Goal: Task Accomplishment & Management: Manage account settings

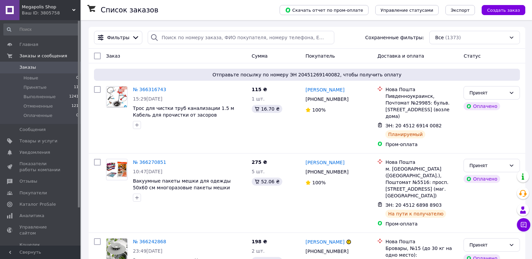
click at [31, 10] on span "Megapolis Shop" at bounding box center [47, 7] width 50 height 6
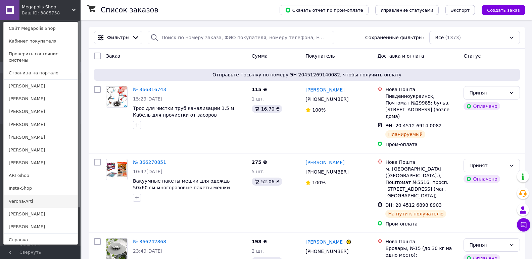
click at [22, 195] on link "Verona-Arti" at bounding box center [41, 201] width 74 height 13
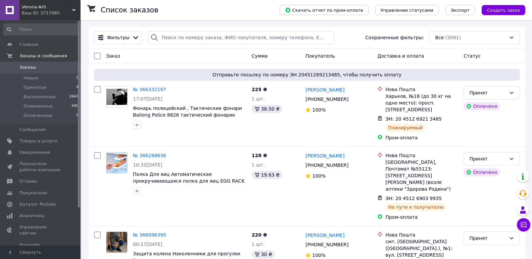
click at [28, 8] on span "Verona-Arti" at bounding box center [47, 7] width 50 height 6
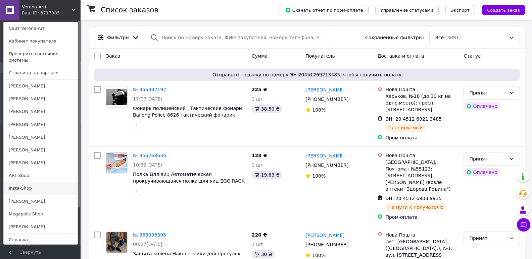
click at [28, 182] on link "Insta-Shop" at bounding box center [41, 188] width 74 height 13
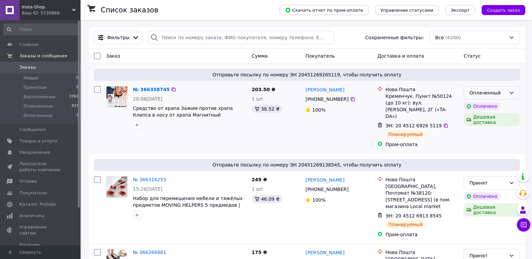
click at [478, 96] on div "Оплаченный" at bounding box center [487, 92] width 37 height 7
click at [477, 112] on li "Принят" at bounding box center [492, 108] width 56 height 12
click at [31, 212] on link "Аналитика" at bounding box center [41, 215] width 83 height 11
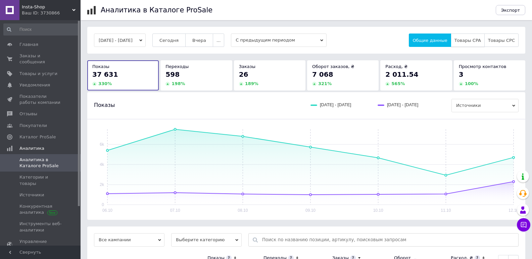
click at [472, 43] on span "Товары CPA" at bounding box center [467, 40] width 26 height 5
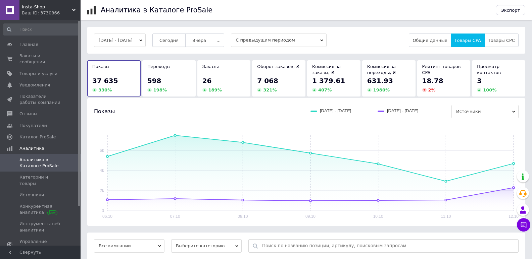
click at [171, 38] on span "Сегодня" at bounding box center [168, 40] width 19 height 5
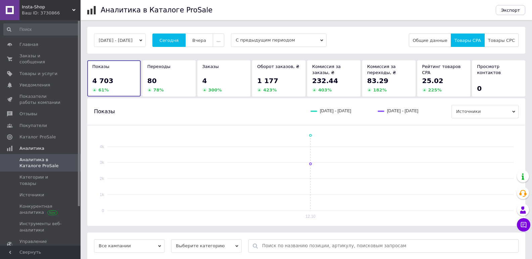
click at [26, 9] on span "Insta-Shop" at bounding box center [47, 7] width 50 height 6
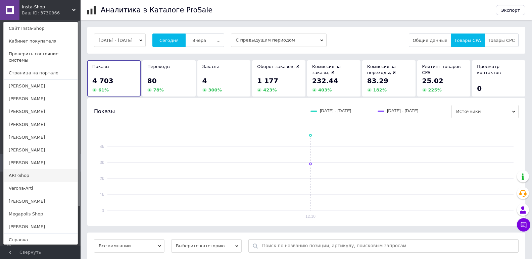
click at [21, 170] on link "ART-Shop" at bounding box center [41, 175] width 74 height 13
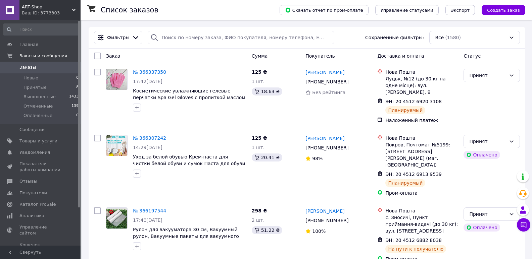
click at [43, 7] on span "ART-Shop" at bounding box center [47, 7] width 50 height 6
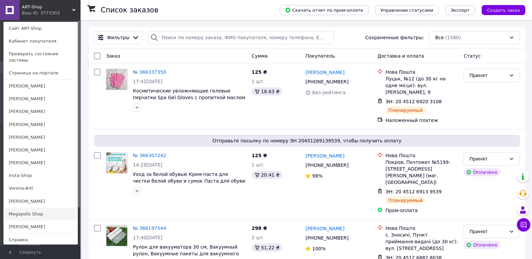
click at [31, 209] on link "Megapolis Shop" at bounding box center [41, 214] width 74 height 13
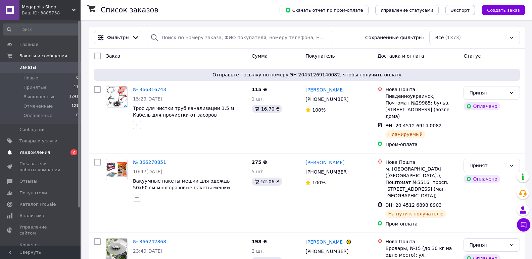
click at [40, 152] on span "Уведомления" at bounding box center [34, 153] width 31 height 6
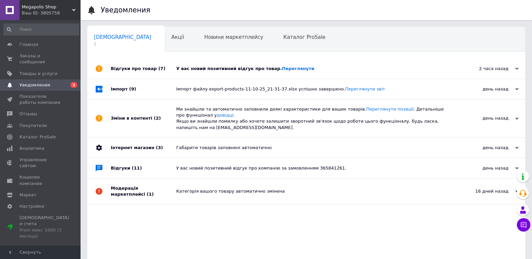
click at [195, 66] on div "У вас новий позитивний відгук про товар. Переглянути" at bounding box center [313, 69] width 275 height 6
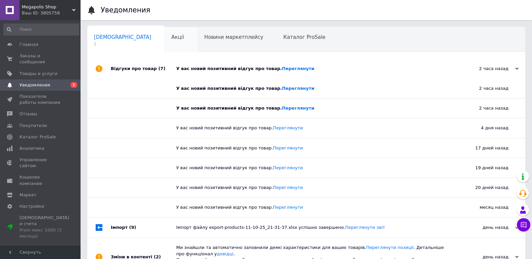
click at [165, 43] on div "Акції 0" at bounding box center [181, 39] width 33 height 25
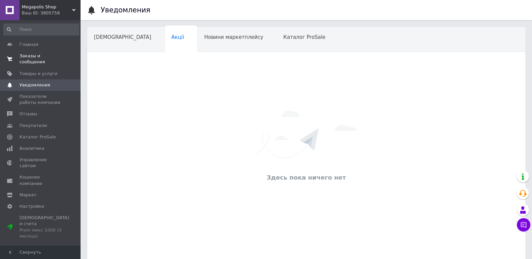
click at [37, 53] on span "Заказы и сообщения" at bounding box center [40, 59] width 43 height 12
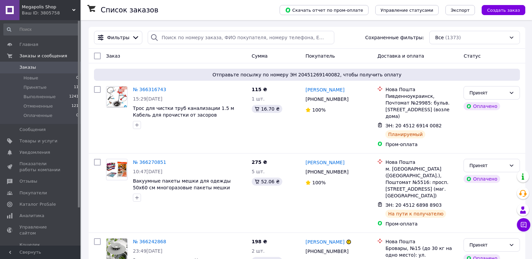
click at [47, 11] on div "Ваш ID: 3805758" at bounding box center [51, 13] width 59 height 6
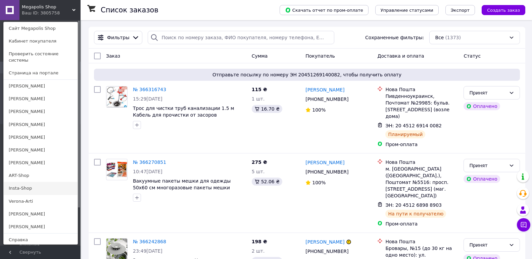
click at [20, 186] on link "Insta-Shop" at bounding box center [41, 188] width 74 height 13
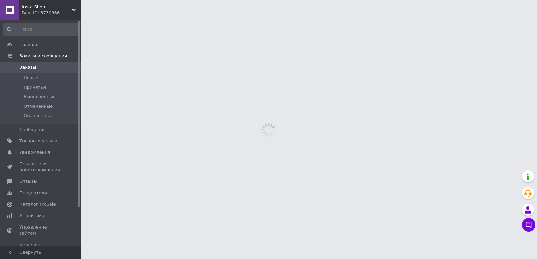
click at [29, 215] on span "Аналитика" at bounding box center [31, 216] width 25 height 6
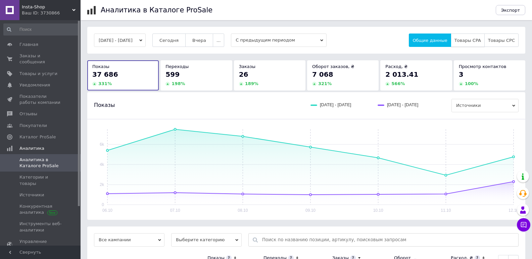
click at [470, 40] on span "Товары CPA" at bounding box center [467, 40] width 26 height 5
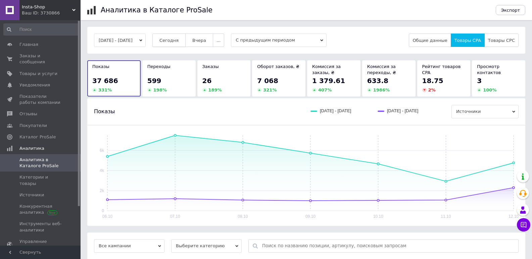
click at [178, 40] on span "Сегодня" at bounding box center [168, 40] width 19 height 5
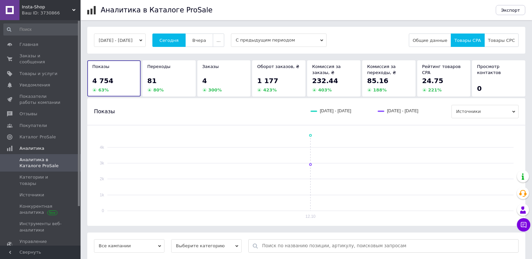
click at [54, 5] on span "Insta-Shop" at bounding box center [47, 7] width 50 height 6
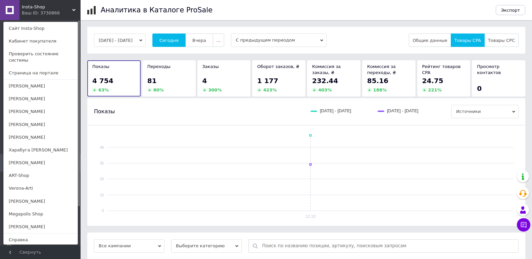
click at [25, 183] on link "Verona-Arti" at bounding box center [41, 188] width 74 height 13
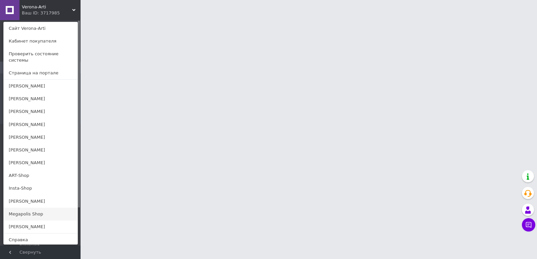
click at [15, 208] on link "Megapolis Shop" at bounding box center [41, 214] width 74 height 13
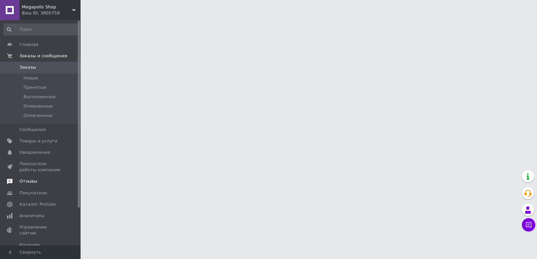
scroll to position [34, 0]
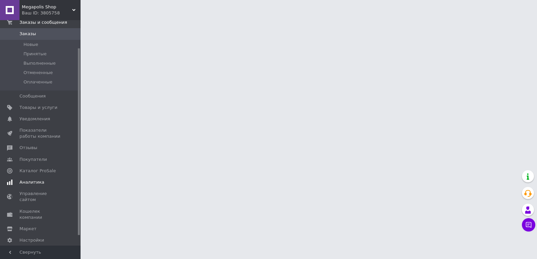
click at [28, 183] on span "Аналитика" at bounding box center [31, 182] width 25 height 6
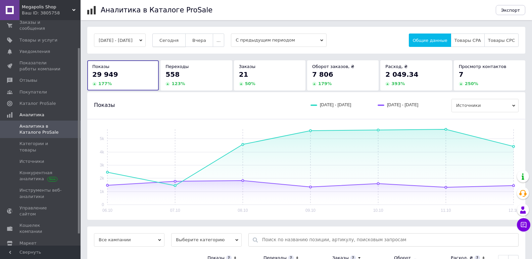
click at [178, 43] on span "Сегодня" at bounding box center [168, 40] width 19 height 5
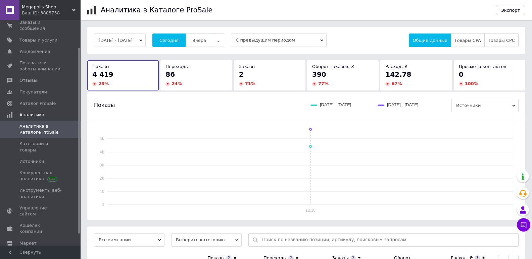
click at [467, 36] on button "Товары CPA" at bounding box center [467, 40] width 34 height 13
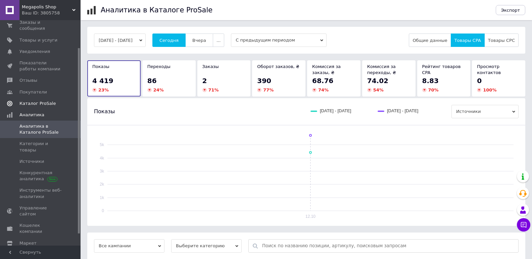
click at [39, 101] on span "Каталог ProSale" at bounding box center [37, 104] width 36 height 6
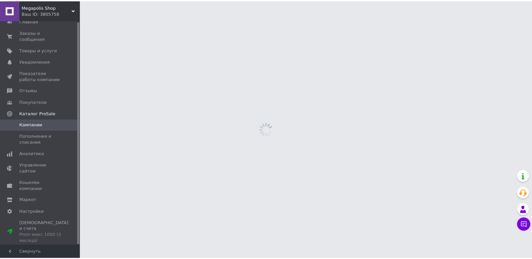
scroll to position [1, 0]
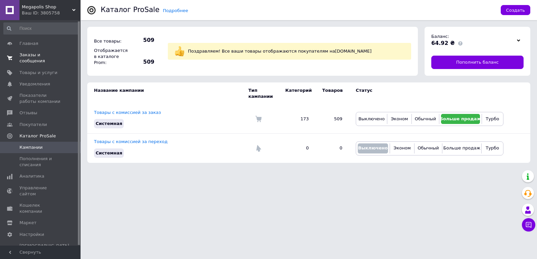
click at [39, 55] on span "Заказы и сообщения" at bounding box center [40, 58] width 43 height 12
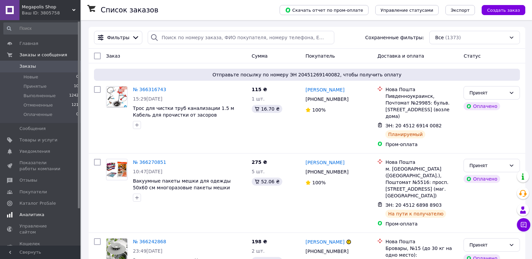
click at [28, 212] on span "Аналитика" at bounding box center [31, 215] width 25 height 6
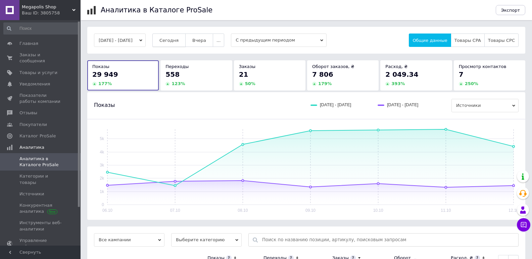
click at [176, 42] on span "Сегодня" at bounding box center [168, 40] width 19 height 5
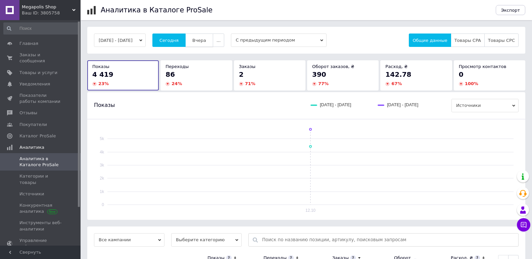
click at [205, 39] on span "Вчера" at bounding box center [199, 40] width 14 height 5
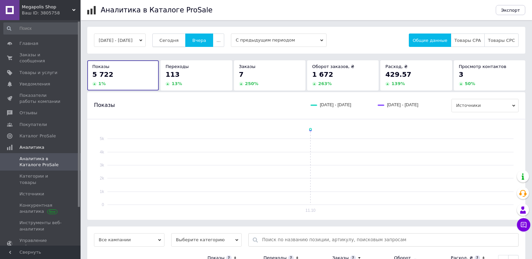
click at [172, 38] on span "Сегодня" at bounding box center [168, 40] width 19 height 5
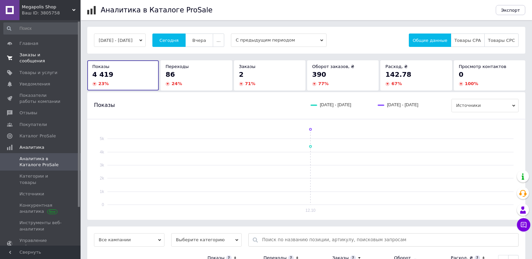
click at [42, 53] on span "Заказы и сообщения" at bounding box center [40, 58] width 43 height 12
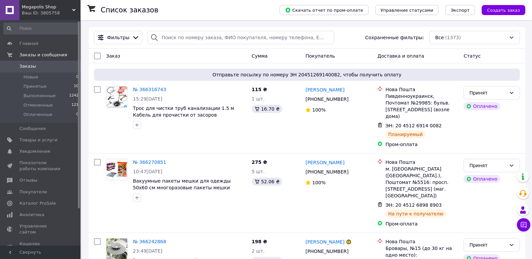
click at [48, 7] on span "Megapolis Shop" at bounding box center [47, 7] width 50 height 6
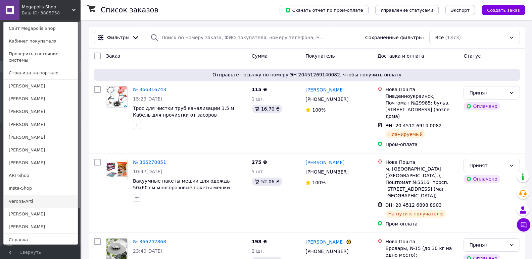
click at [19, 195] on link "Verona-Arti" at bounding box center [41, 201] width 74 height 13
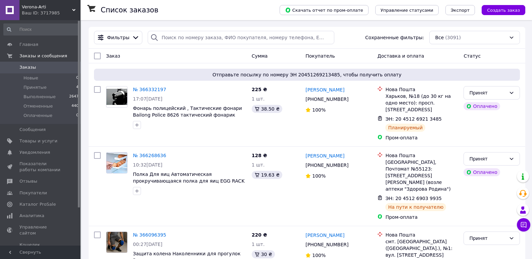
click at [37, 17] on div "Verona-Arti Ваш ID: 3717985" at bounding box center [49, 10] width 61 height 20
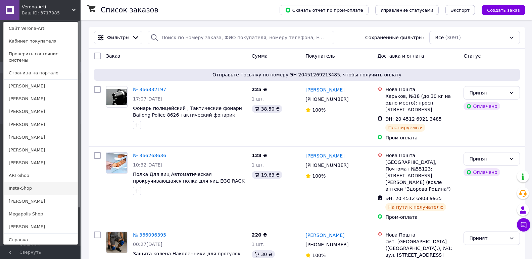
click at [20, 182] on link "Insta-Shop" at bounding box center [41, 188] width 74 height 13
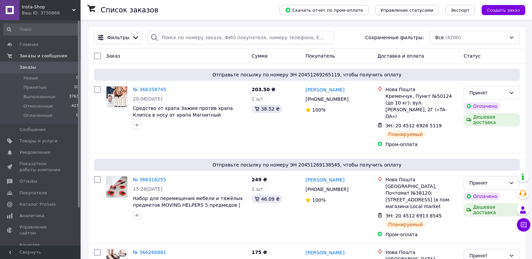
click at [33, 8] on span "Insta-Shop" at bounding box center [47, 7] width 50 height 6
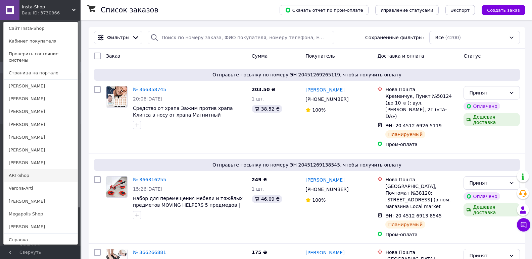
click at [16, 169] on link "ART-Shop" at bounding box center [41, 175] width 74 height 13
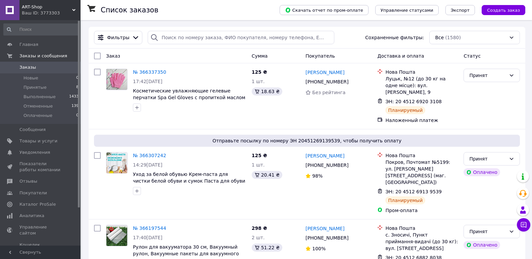
click at [48, 15] on div "Ваш ID: 3773303" at bounding box center [51, 13] width 59 height 6
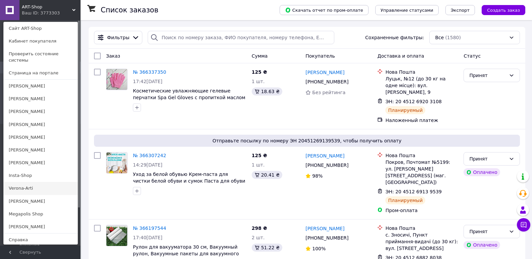
click at [32, 182] on link "Verona-Arti" at bounding box center [41, 188] width 74 height 13
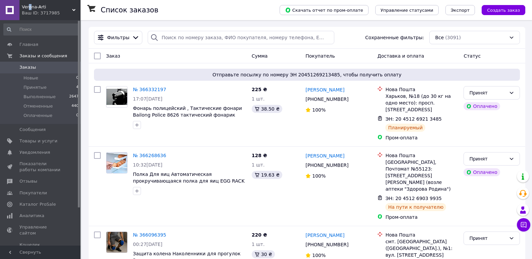
click at [30, 7] on span "Verona-Arti" at bounding box center [47, 7] width 50 height 6
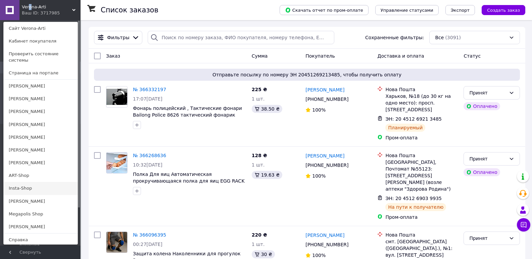
click at [13, 186] on link "Insta-Shop" at bounding box center [41, 188] width 74 height 13
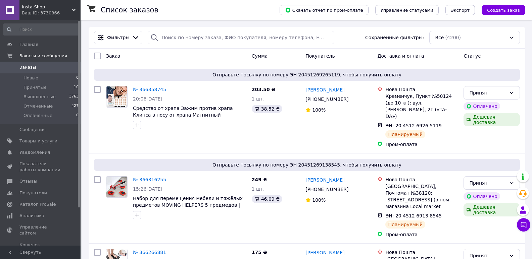
click at [44, 13] on div "Ваш ID: 3730866" at bounding box center [51, 13] width 59 height 6
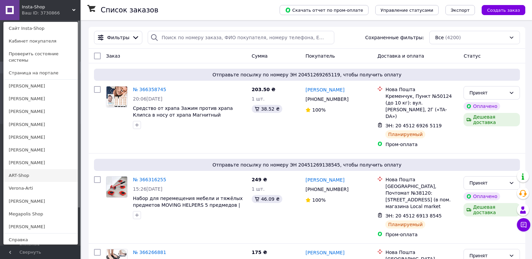
click at [19, 173] on link "ART-Shop" at bounding box center [41, 175] width 74 height 13
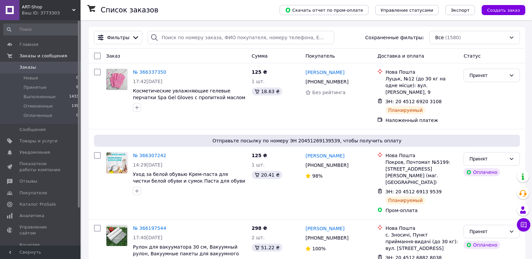
click at [46, 15] on div "Ваш ID: 3773303" at bounding box center [51, 13] width 59 height 6
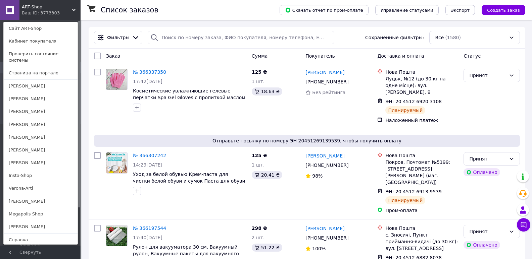
click at [29, 212] on link "Megapolis Shop" at bounding box center [41, 214] width 74 height 13
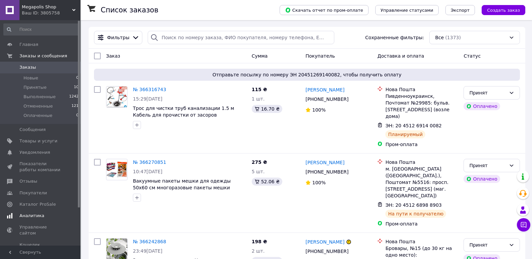
click at [33, 218] on span "Аналитика" at bounding box center [31, 216] width 25 height 6
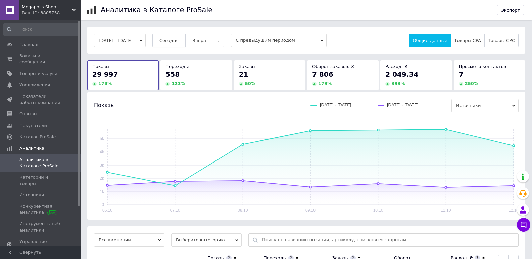
click at [173, 42] on span "Сегодня" at bounding box center [168, 40] width 19 height 5
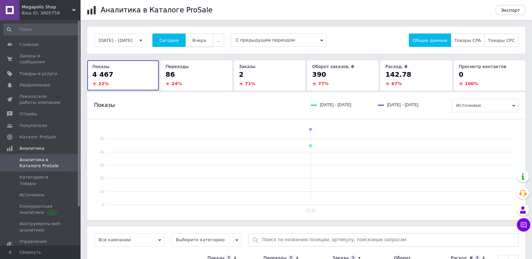
click at [202, 41] on span "Вчера" at bounding box center [199, 40] width 14 height 5
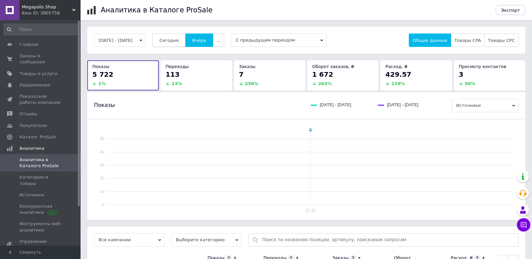
click at [178, 40] on span "Сегодня" at bounding box center [168, 40] width 19 height 5
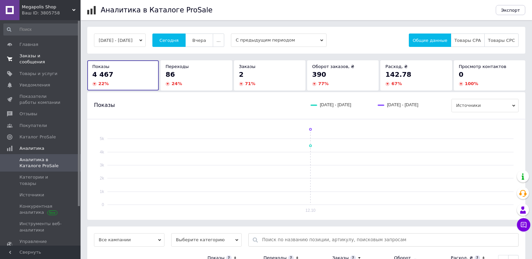
click at [17, 56] on span at bounding box center [9, 59] width 19 height 12
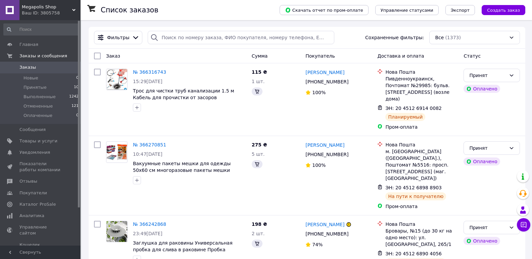
click at [61, 9] on span "Megapolis Shop" at bounding box center [47, 7] width 50 height 6
click at [31, 6] on span "Megapolis Shop" at bounding box center [47, 7] width 50 height 6
click at [31, 7] on span "Megapolis Shop" at bounding box center [47, 7] width 50 height 6
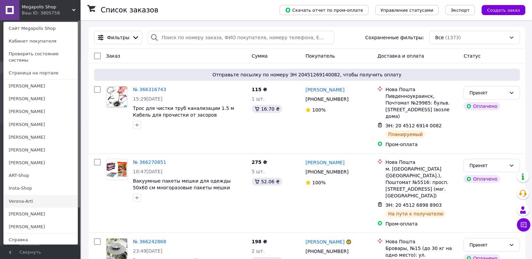
click at [23, 199] on link "Verona-Arti" at bounding box center [41, 201] width 74 height 13
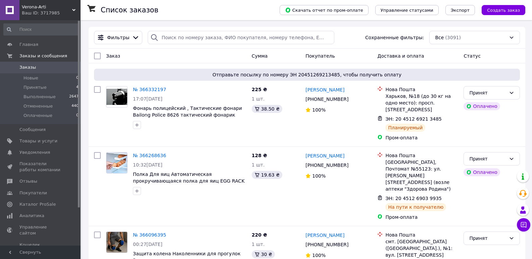
click at [39, 11] on div "Ваш ID: 3717985" at bounding box center [51, 13] width 59 height 6
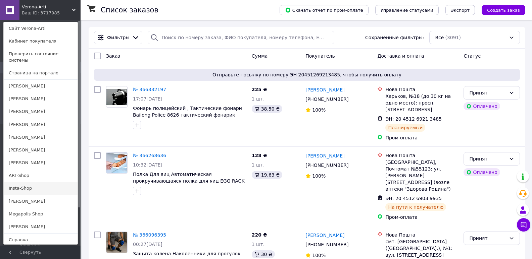
click at [31, 183] on link "Insta-Shop" at bounding box center [41, 188] width 74 height 13
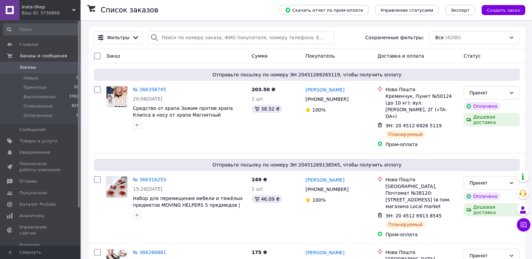
click at [35, 7] on span "Insta-Shop" at bounding box center [47, 7] width 50 height 6
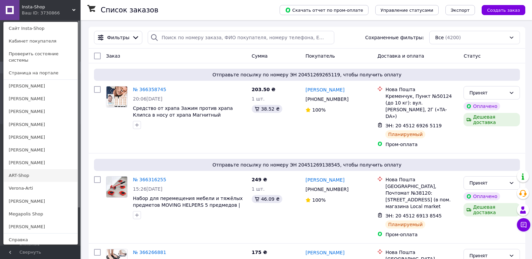
click at [18, 171] on link "ART-Shop" at bounding box center [41, 175] width 74 height 13
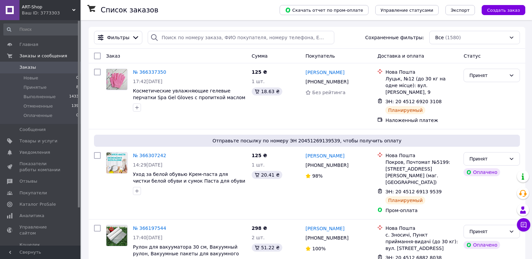
click at [55, 12] on div "Ваш ID: 3773303" at bounding box center [51, 13] width 59 height 6
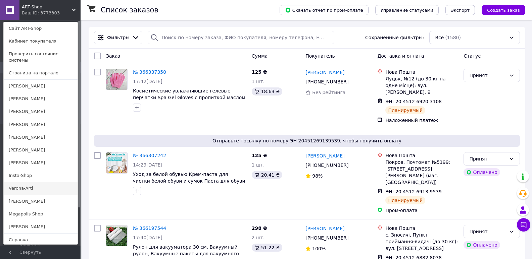
click at [24, 185] on link "Verona-Arti" at bounding box center [41, 188] width 74 height 13
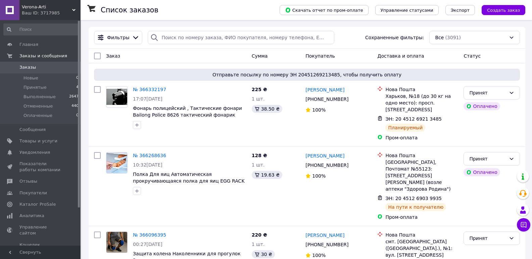
click at [40, 13] on div "Ваш ID: 3717985" at bounding box center [51, 13] width 59 height 6
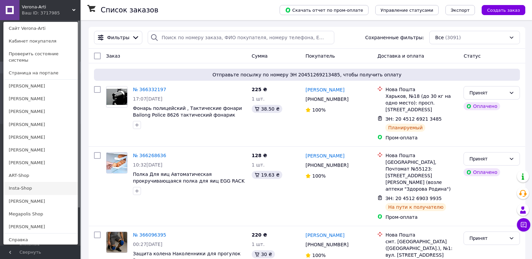
click at [28, 184] on link "Insta-Shop" at bounding box center [41, 188] width 74 height 13
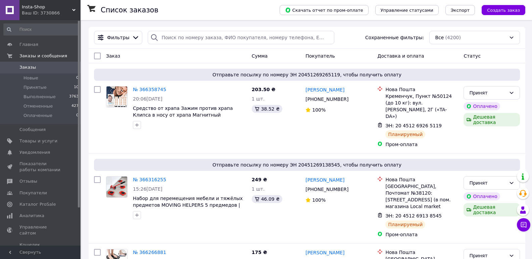
click at [31, 10] on div "Insta-Shop Ваш ID: 3730866" at bounding box center [49, 10] width 61 height 20
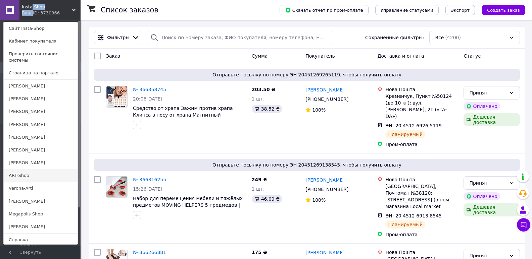
click at [20, 169] on link "ART-Shop" at bounding box center [41, 175] width 74 height 13
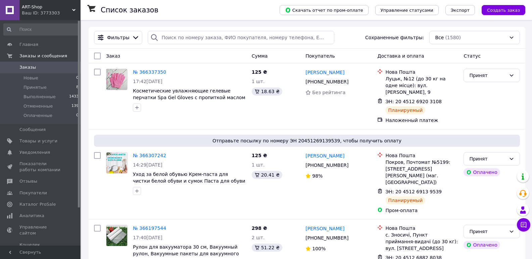
click at [49, 12] on div "Ваш ID: 3773303" at bounding box center [51, 13] width 59 height 6
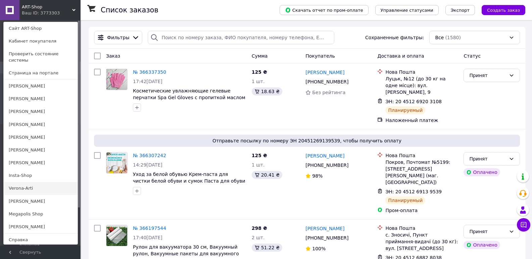
click at [16, 186] on link "Verona-Arti" at bounding box center [41, 188] width 74 height 13
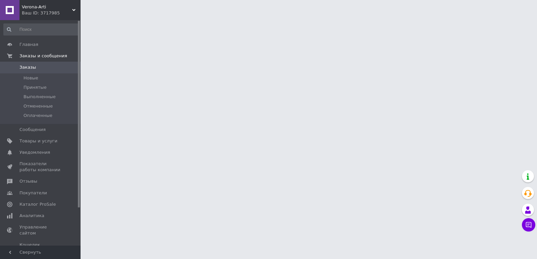
click at [38, 18] on div "Verona-Arti Ваш ID: 3717985" at bounding box center [49, 10] width 61 height 20
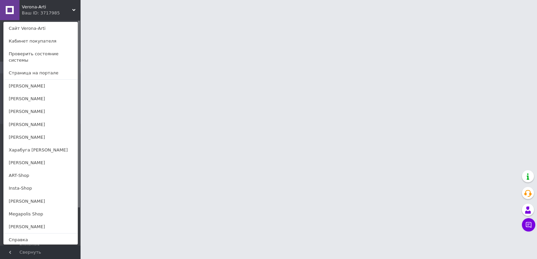
click at [17, 184] on link "Insta-Shop" at bounding box center [41, 188] width 74 height 13
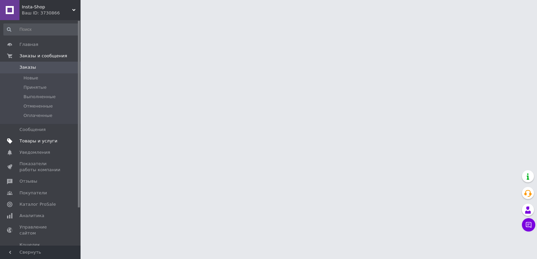
click at [47, 140] on span "Товары и услуги" at bounding box center [38, 141] width 38 height 6
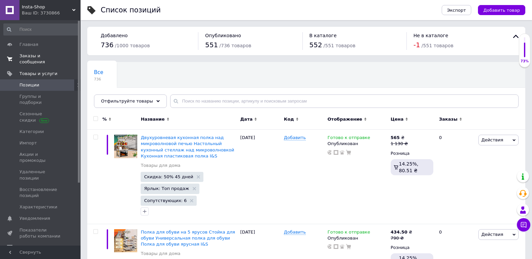
click at [47, 54] on span "Заказы и сообщения" at bounding box center [40, 59] width 43 height 12
